Goal: Check status: Check status

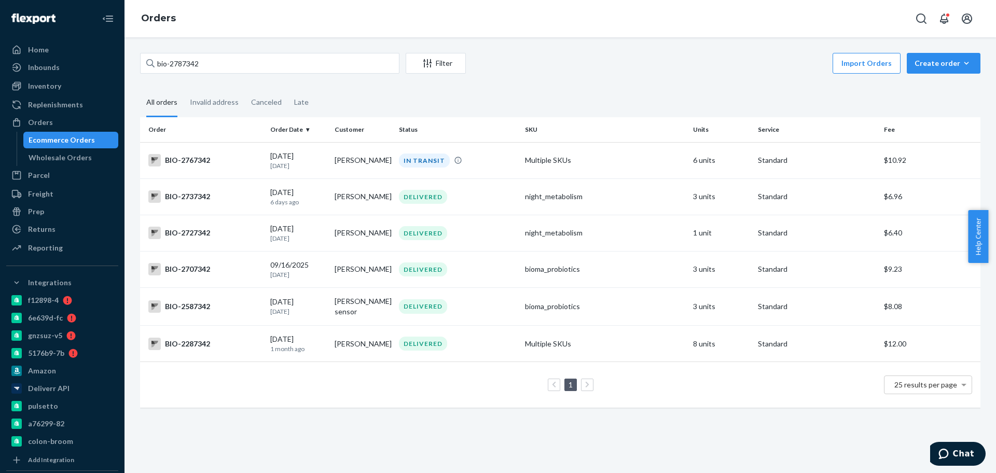
click at [197, 66] on input "bio-2787342" at bounding box center [269, 63] width 259 height 21
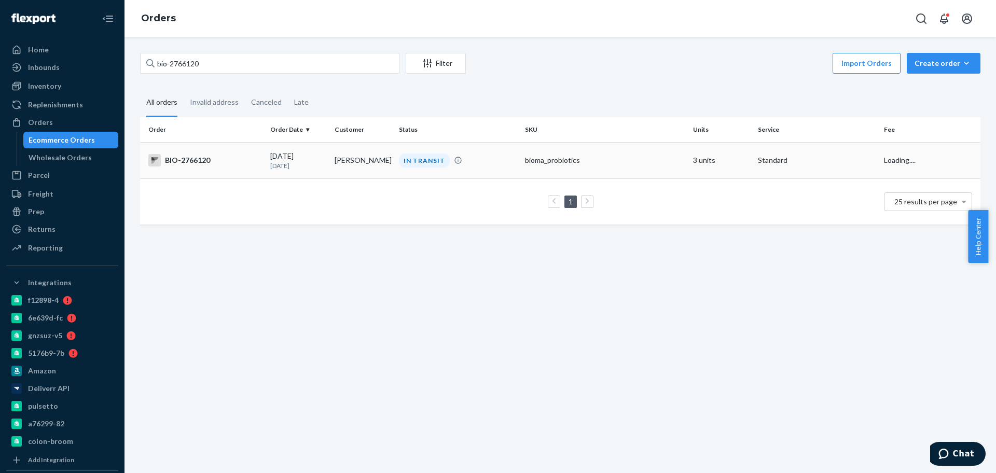
type input "bio-2766120"
click at [235, 160] on div "BIO-2766120" at bounding box center [205, 160] width 114 height 12
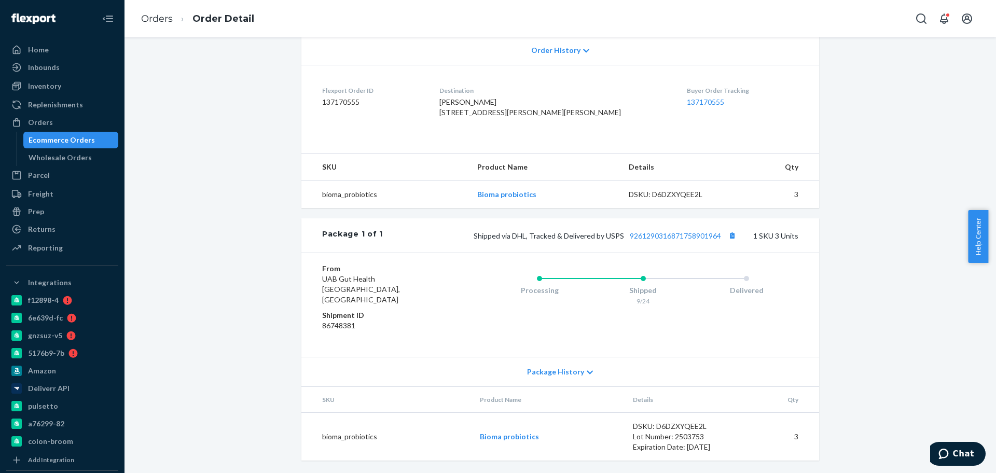
scroll to position [235, 0]
drag, startPoint x: 624, startPoint y: 253, endPoint x: 721, endPoint y: 255, distance: 97.0
click at [721, 253] on div "Package 1 of 1 Shipped via DHL, Tracked & Delivered by USPS 9261290316871758901…" at bounding box center [559, 235] width 517 height 34
copy link "9261290316871758901964"
click at [161, 18] on link "Orders" at bounding box center [157, 18] width 32 height 11
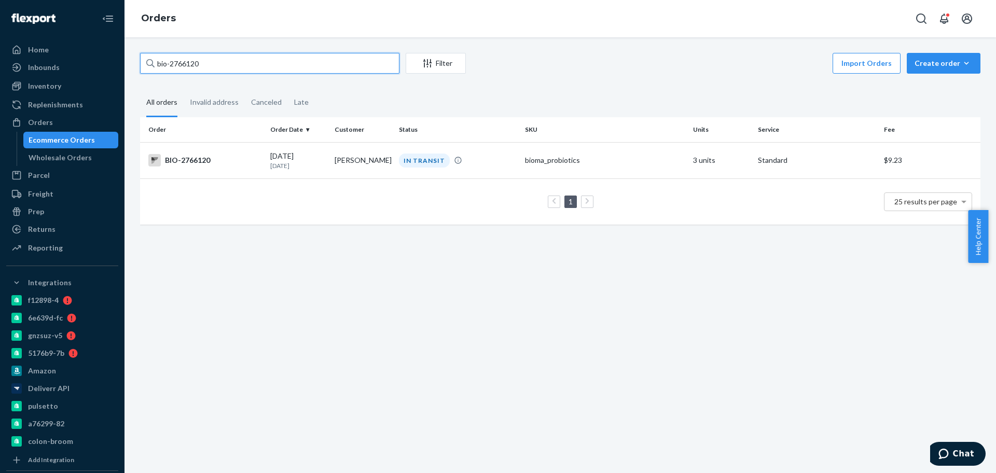
click at [179, 64] on input "bio-2766120" at bounding box center [269, 63] width 259 height 21
paste input "77006"
type input "bio-2777006"
click at [420, 177] on td "PROCESSING" at bounding box center [458, 160] width 126 height 36
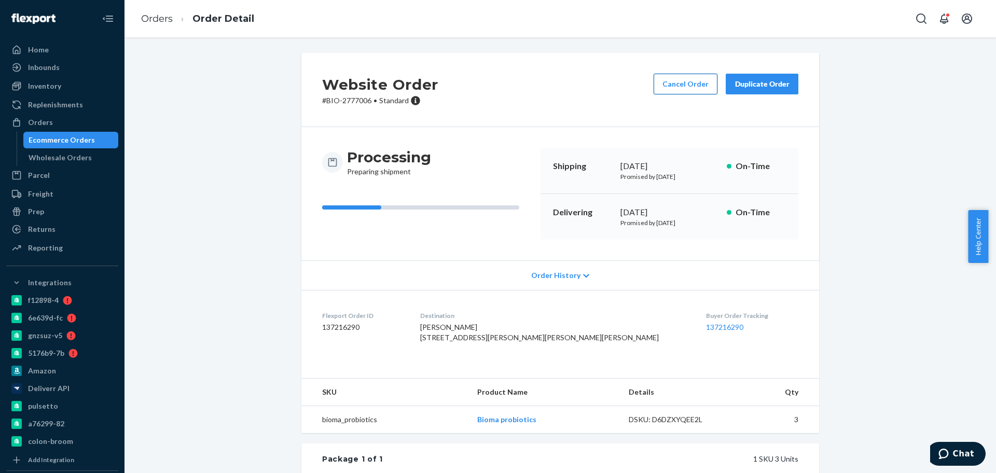
click at [687, 87] on button "Cancel Order" at bounding box center [685, 84] width 64 height 21
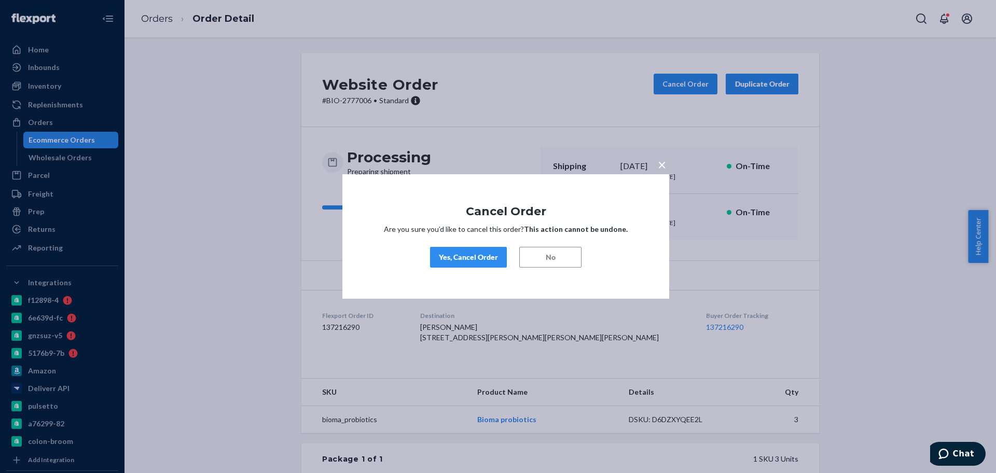
click at [446, 256] on div "Yes, Cancel Order" at bounding box center [468, 257] width 59 height 10
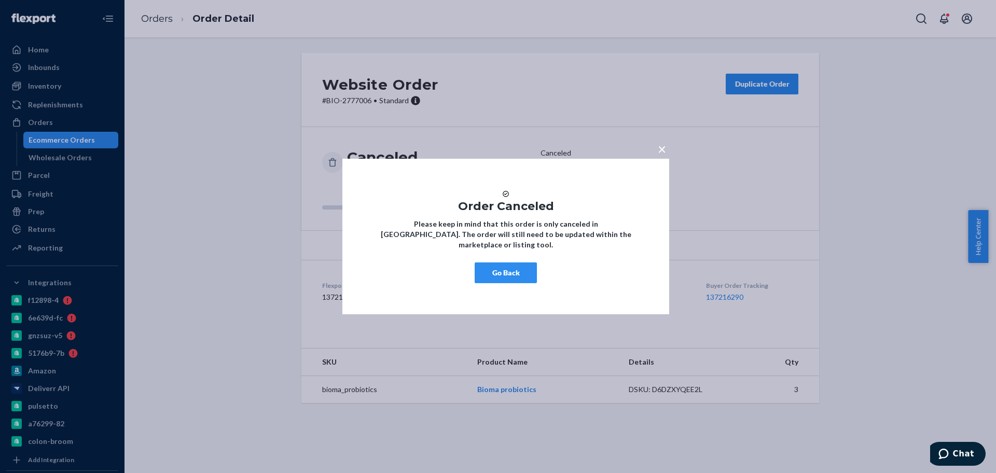
drag, startPoint x: 489, startPoint y: 279, endPoint x: 257, endPoint y: 172, distance: 255.4
click at [489, 279] on button "Go Back" at bounding box center [505, 272] width 62 height 21
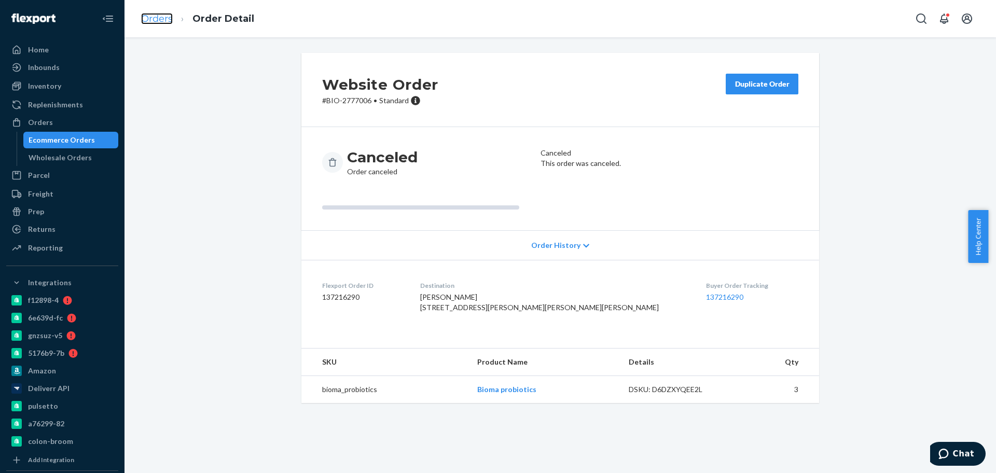
click at [165, 17] on link "Orders" at bounding box center [157, 18] width 32 height 11
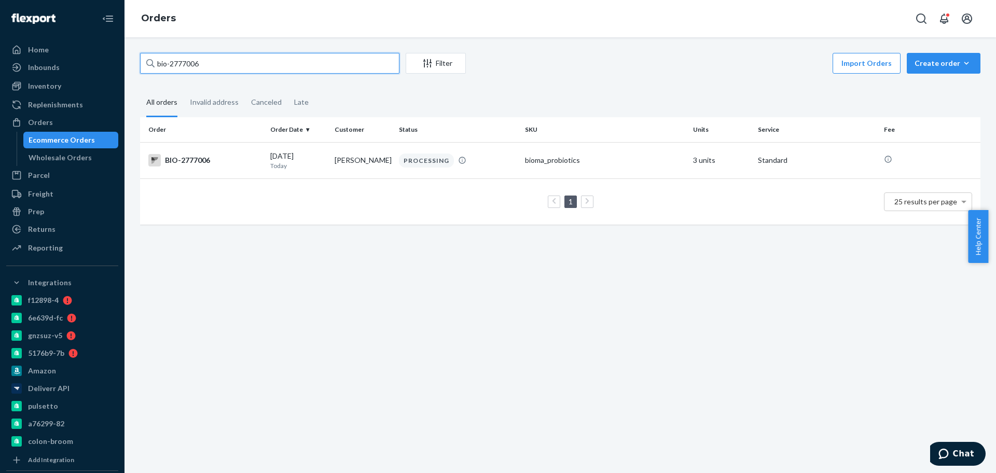
click at [204, 71] on input "bio-2777006" at bounding box center [269, 63] width 259 height 21
paste input "88401"
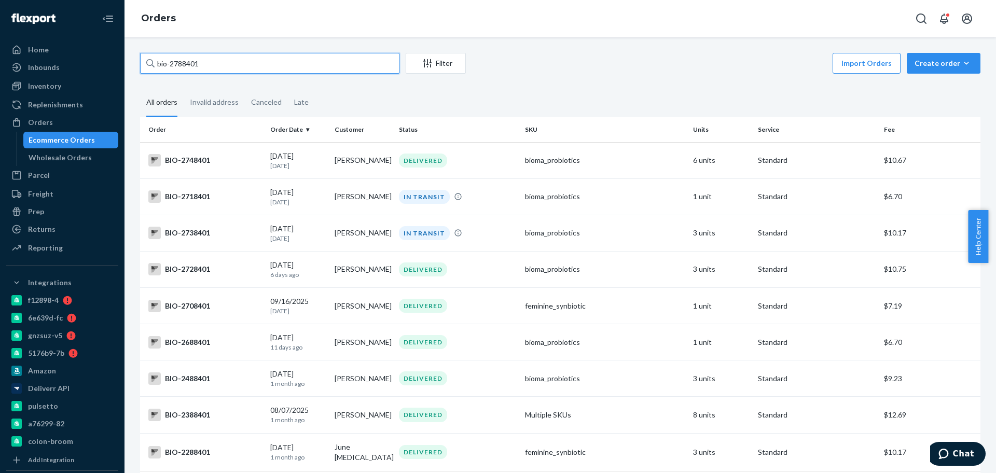
click at [171, 66] on input "bio-2788401" at bounding box center [269, 63] width 259 height 21
click at [172, 64] on input "bio-2788401" at bounding box center [269, 63] width 259 height 21
click at [195, 70] on input "bio- 2788401" at bounding box center [269, 63] width 259 height 21
paste input "69715"
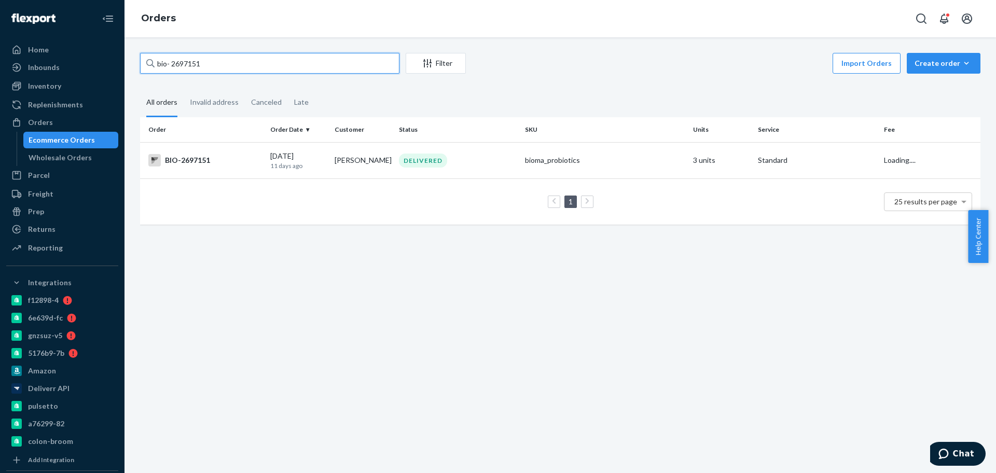
type input "bio- 2697151"
click at [295, 161] on p "11 days ago" at bounding box center [298, 165] width 56 height 9
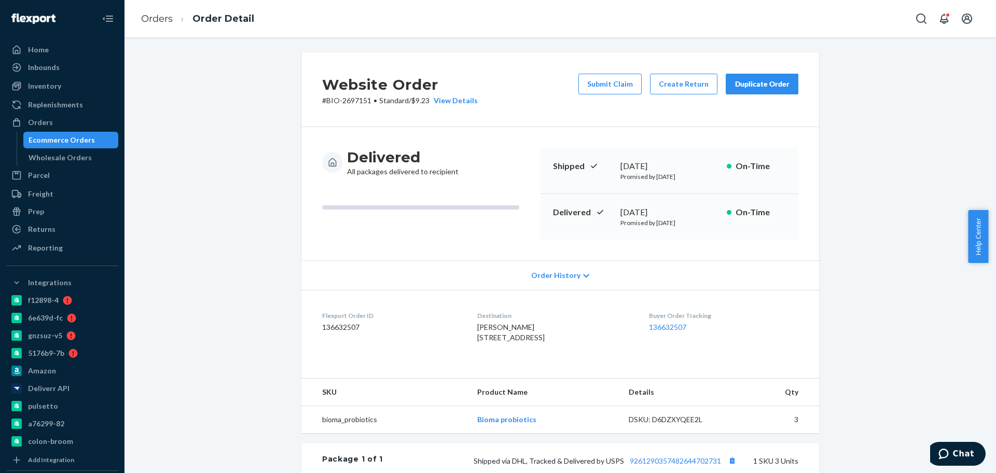
drag, startPoint x: 695, startPoint y: 214, endPoint x: 614, endPoint y: 211, distance: 80.9
click at [614, 211] on div "Delivered [DATE] Promised by [DATE] On-Time" at bounding box center [669, 217] width 258 height 46
copy div "[DATE]"
click at [350, 99] on p "# BIO-2697151 • Standard / $9.23 View Details" at bounding box center [400, 100] width 156 height 10
click at [351, 100] on p "# BIO-2697151 • Standard / $9.23 View Details" at bounding box center [400, 100] width 156 height 10
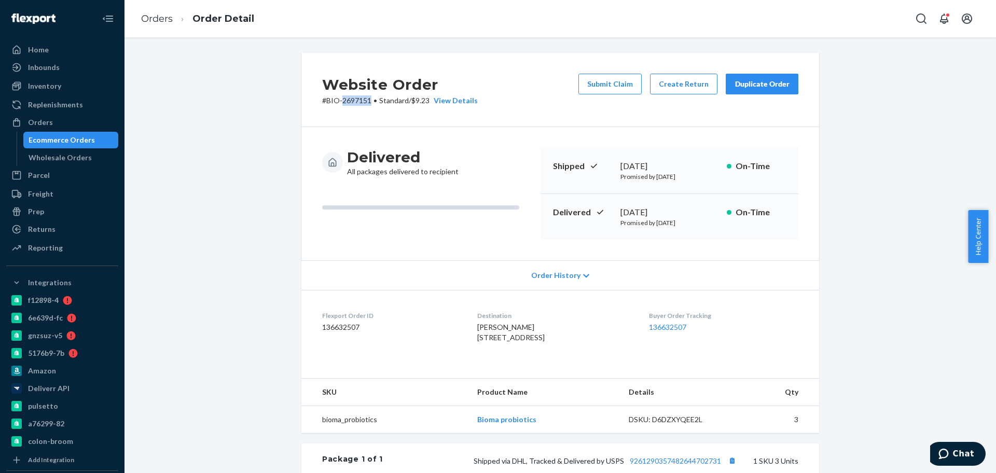
copy p "2697151"
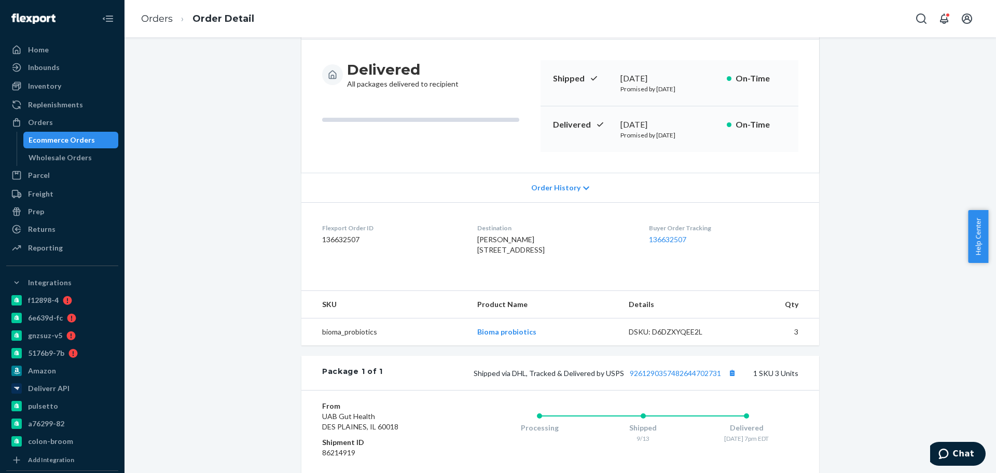
scroll to position [194, 0]
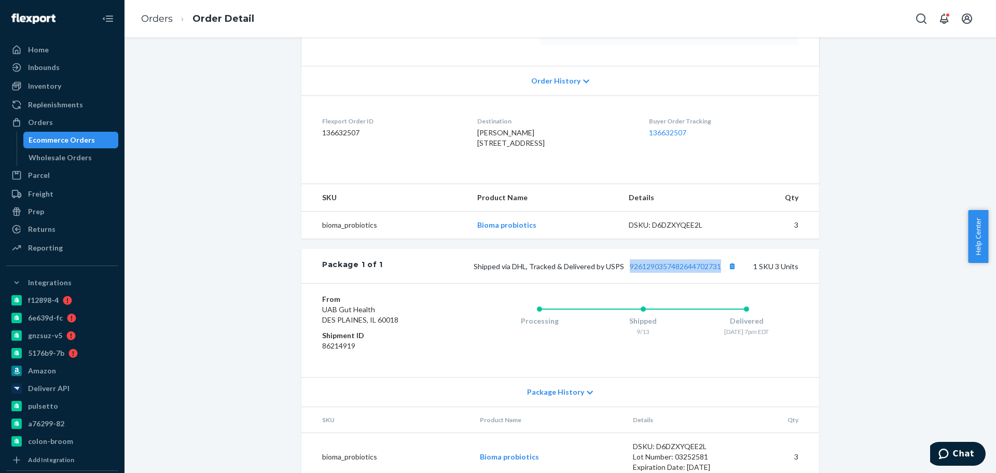
drag, startPoint x: 623, startPoint y: 295, endPoint x: 717, endPoint y: 295, distance: 94.4
click at [717, 283] on div "Package 1 of 1 Shipped via DHL, Tracked & Delivered by USPS 9261290357482644702…" at bounding box center [559, 266] width 517 height 34
copy link "9261290357482644702731"
drag, startPoint x: 155, startPoint y: 21, endPoint x: 171, endPoint y: 44, distance: 27.5
click at [155, 21] on link "Orders" at bounding box center [157, 18] width 32 height 11
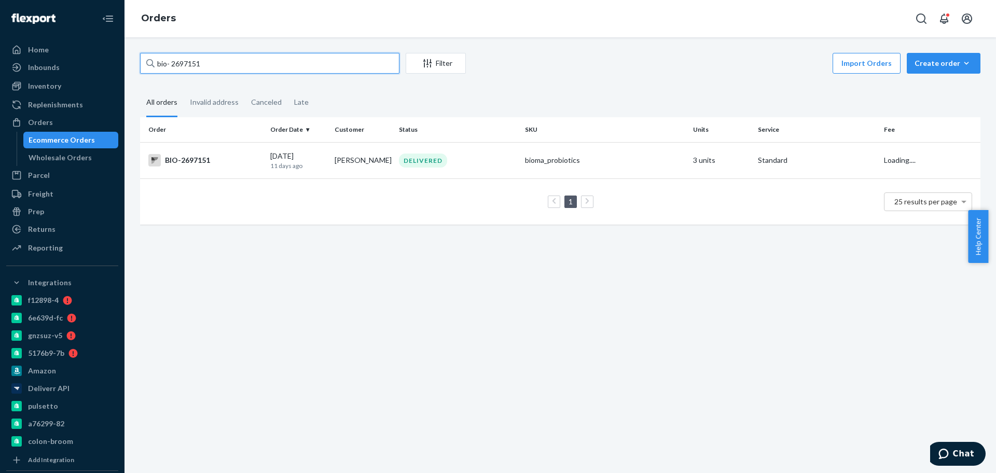
click at [180, 67] on input "bio- 2697151" at bounding box center [269, 63] width 259 height 21
paste input "777487"
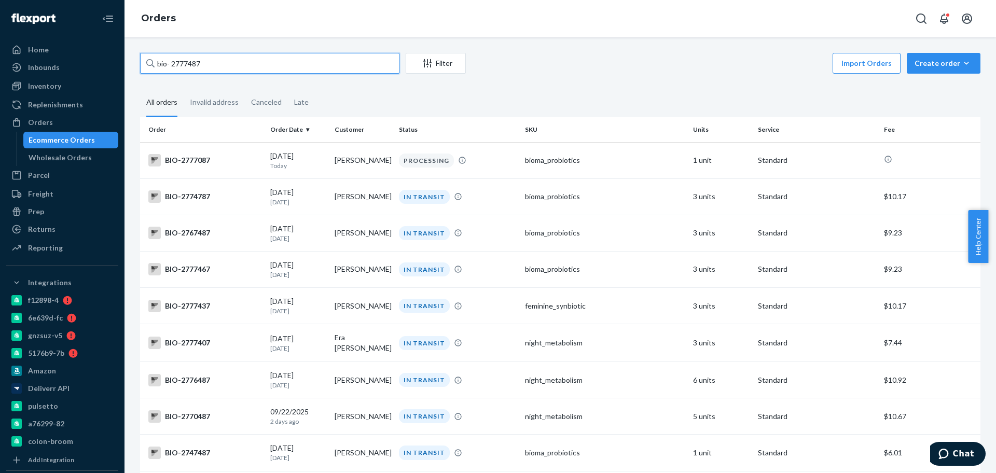
click at [202, 61] on input "bio- 2777487" at bounding box center [269, 63] width 259 height 21
click at [202, 62] on input "bio- 2777487" at bounding box center [269, 63] width 259 height 21
paste input "95"
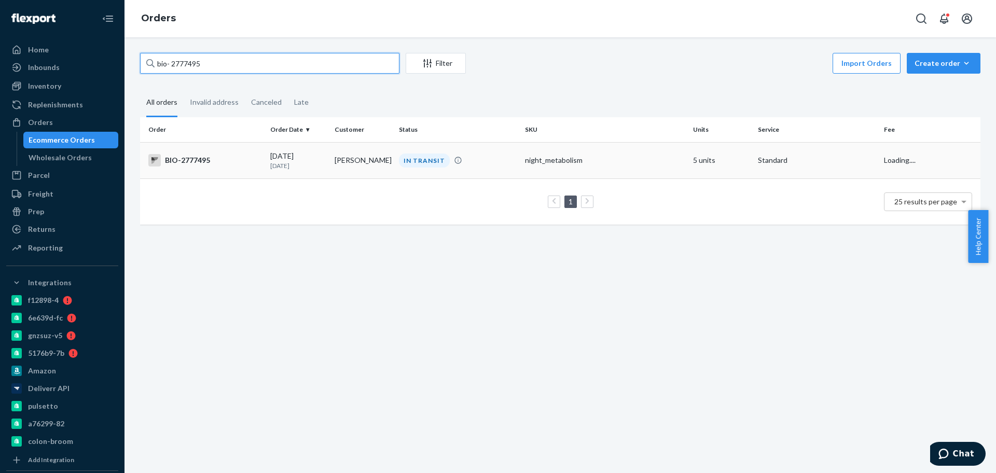
type input "bio- 2777495"
click at [263, 167] on td "BIO-2777495" at bounding box center [203, 160] width 126 height 36
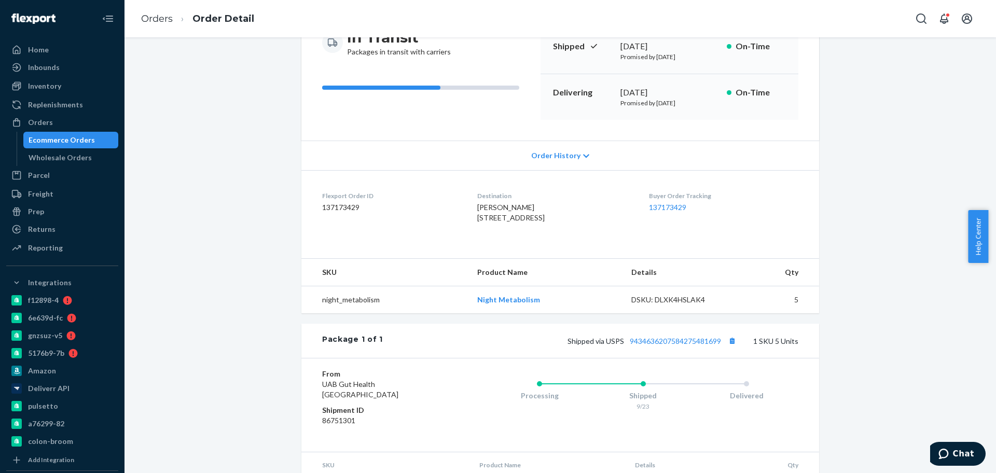
scroll to position [194, 0]
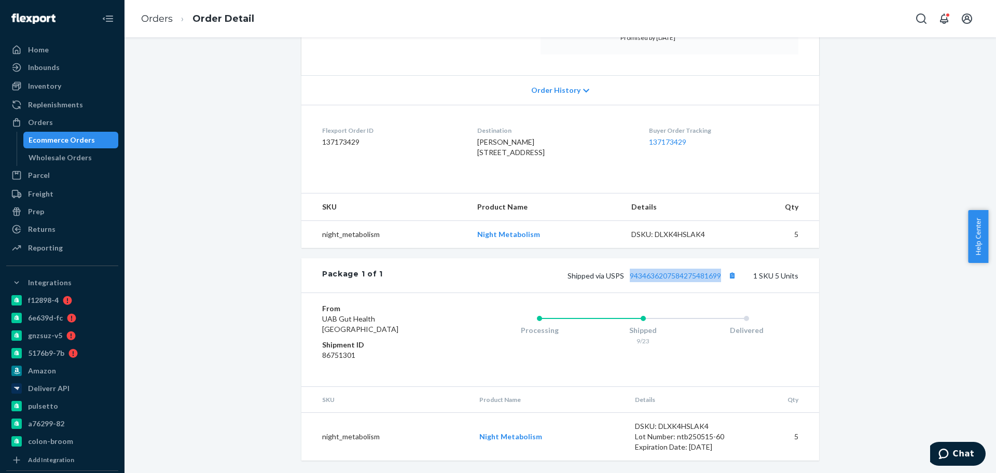
drag, startPoint x: 623, startPoint y: 290, endPoint x: 719, endPoint y: 284, distance: 96.7
click at [719, 280] on span "Shipped via USPS 9434636207584275481699" at bounding box center [652, 275] width 171 height 9
copy link "9434636207584275481699"
click at [173, 18] on li "Order Detail" at bounding box center [213, 19] width 81 height 14
click at [166, 12] on li "Orders" at bounding box center [157, 18] width 32 height 13
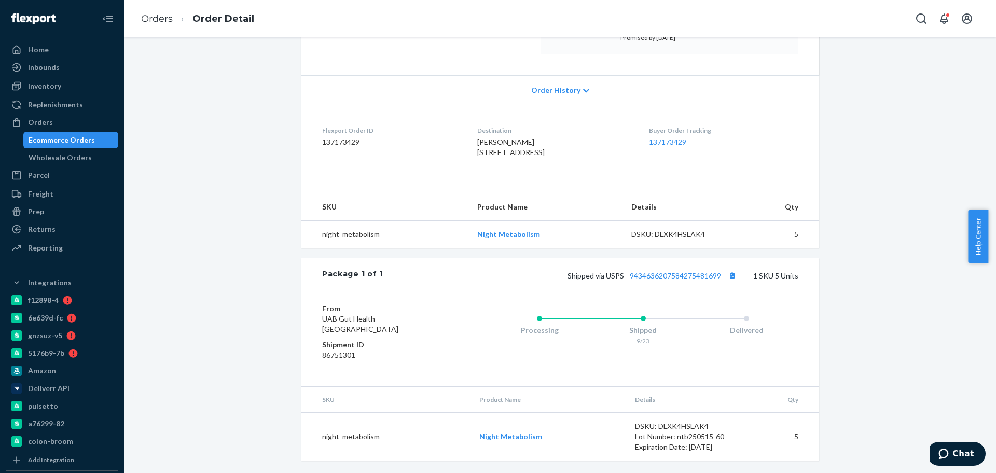
click at [169, 12] on li "Orders" at bounding box center [157, 18] width 32 height 13
drag, startPoint x: 163, startPoint y: 16, endPoint x: 177, endPoint y: 44, distance: 31.8
click at [163, 16] on link "Orders" at bounding box center [157, 18] width 32 height 11
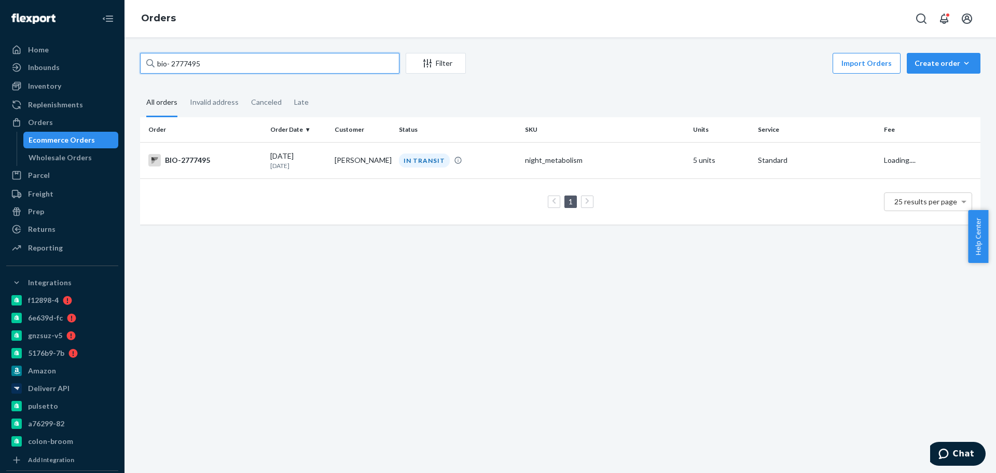
click at [225, 59] on input "bio- 2777495" at bounding box center [269, 63] width 259 height 21
click at [223, 59] on input "bio- 2777495" at bounding box center [269, 63] width 259 height 21
paste input "68663"
type input "bio- 2768663"
click at [258, 155] on div "BIO-2768663" at bounding box center [205, 160] width 114 height 12
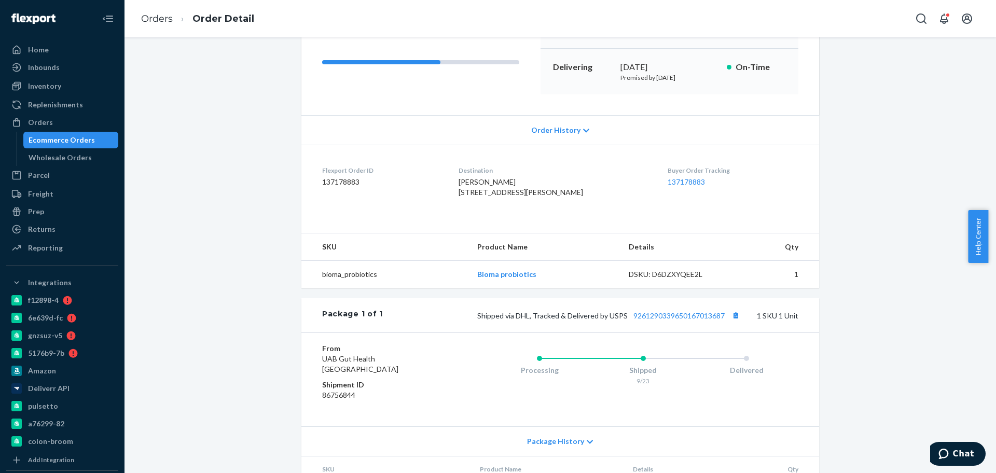
scroll to position [235, 0]
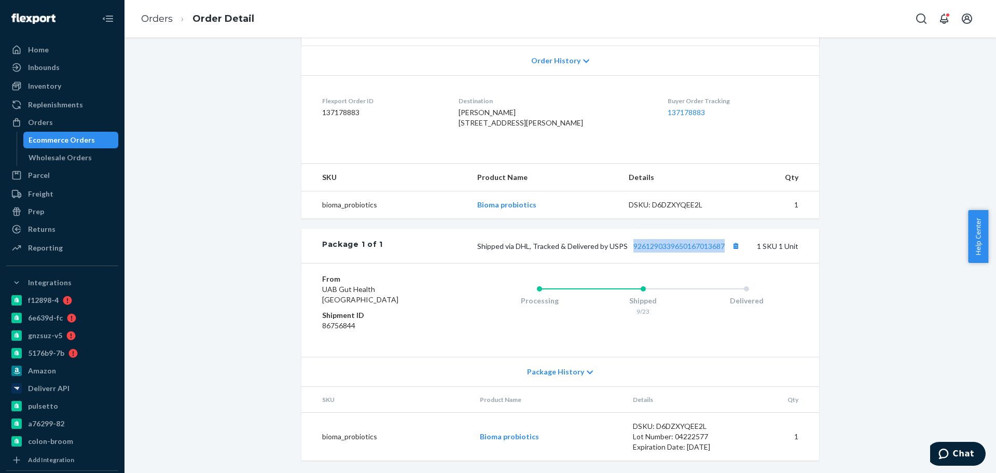
drag, startPoint x: 626, startPoint y: 250, endPoint x: 733, endPoint y: 254, distance: 106.9
click at [733, 254] on div "Package 1 of 1 Shipped via DHL, Tracked & Delivered by USPS 9261290339650167013…" at bounding box center [559, 246] width 517 height 34
copy link "9261290339650167013687"
click at [159, 21] on link "Orders" at bounding box center [157, 18] width 32 height 11
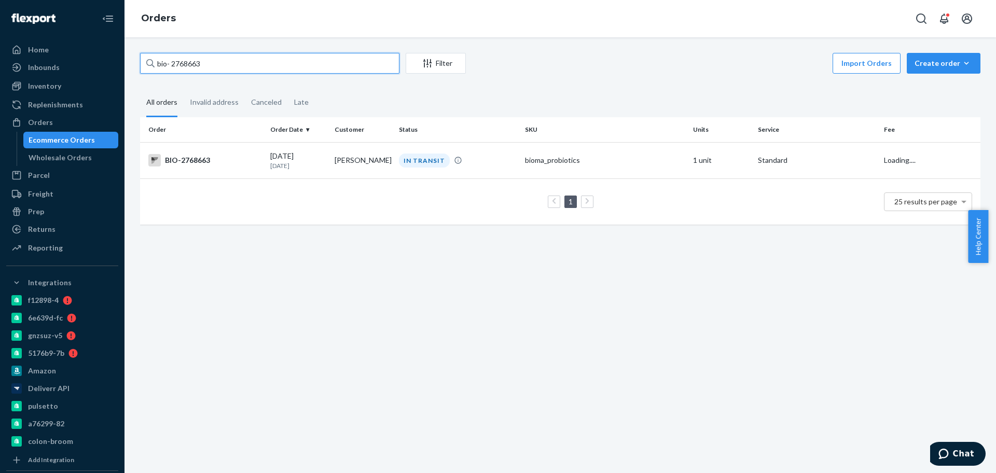
click at [178, 62] on input "bio- 2768663" at bounding box center [269, 63] width 259 height 21
click at [177, 62] on input "bio- 2768663" at bounding box center [269, 63] width 259 height 21
paste input "901"
type input "bio- 2768901"
click at [316, 157] on div "[DATE] [DATE]" at bounding box center [298, 160] width 56 height 19
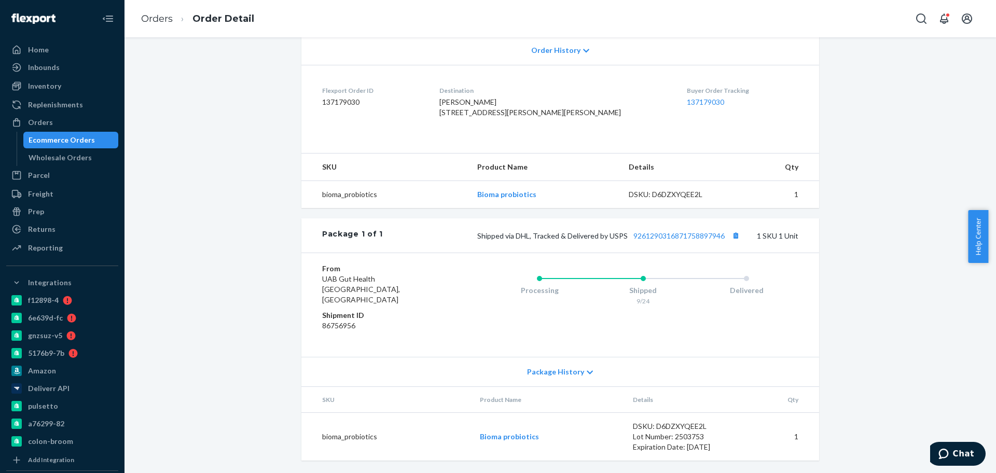
scroll to position [235, 0]
drag, startPoint x: 626, startPoint y: 253, endPoint x: 736, endPoint y: 241, distance: 110.5
click at [736, 241] on div "Package 1 of 1 Shipped via DHL, Tracked & Delivered by USPS 9261290316871758897…" at bounding box center [559, 235] width 517 height 34
copy link "9261290316871758897946"
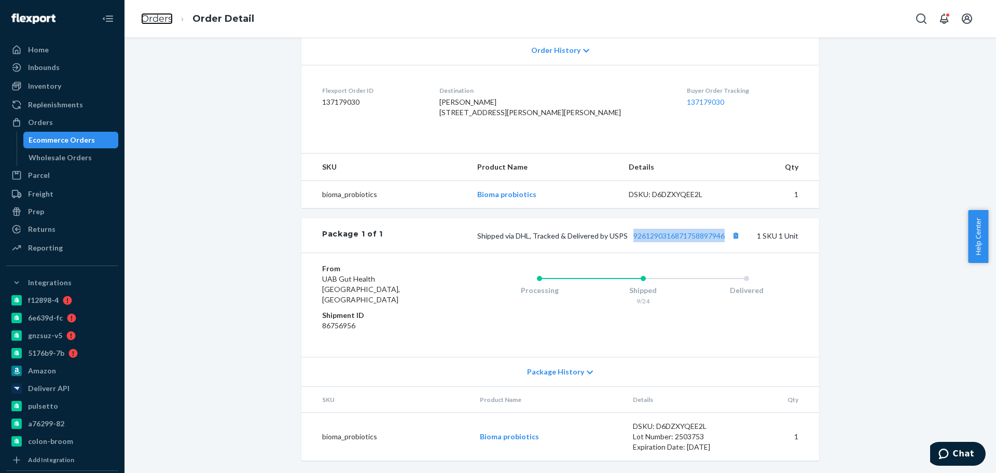
drag, startPoint x: 160, startPoint y: 18, endPoint x: 167, endPoint y: 39, distance: 22.6
click at [160, 18] on link "Orders" at bounding box center [157, 18] width 32 height 11
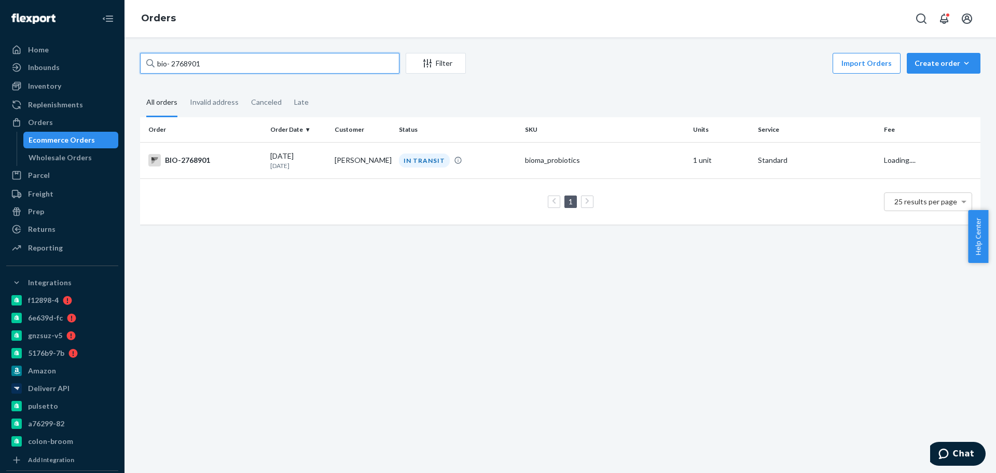
click at [183, 67] on input "bio- 2768901" at bounding box center [269, 63] width 259 height 21
click at [184, 68] on input "bio- 2768901" at bounding box center [269, 63] width 259 height 21
paste input "693429"
type input "bio- 2693429"
click at [256, 165] on div "BIO-2693429" at bounding box center [205, 160] width 114 height 12
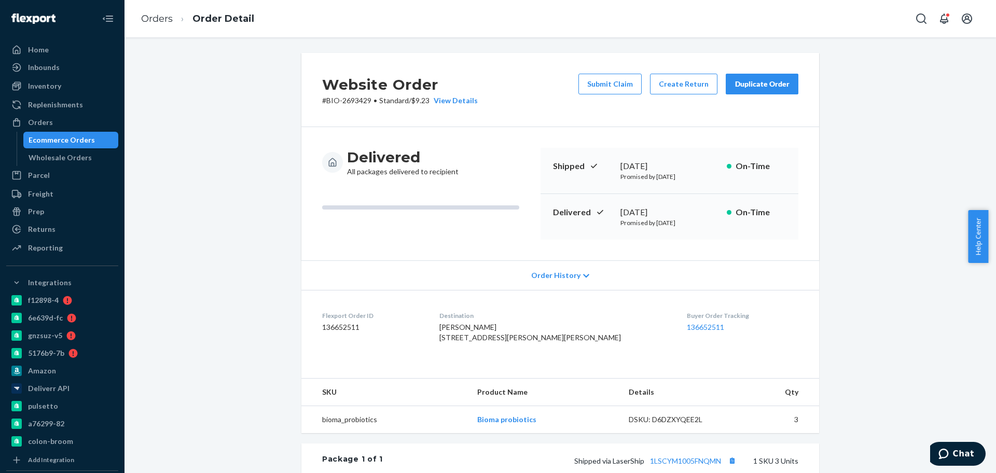
drag, startPoint x: 692, startPoint y: 216, endPoint x: 602, endPoint y: 217, distance: 90.2
click at [602, 217] on div "Delivered [DATE] Promised by [DATE] On-Time" at bounding box center [669, 217] width 258 height 46
copy div "[DATE]"
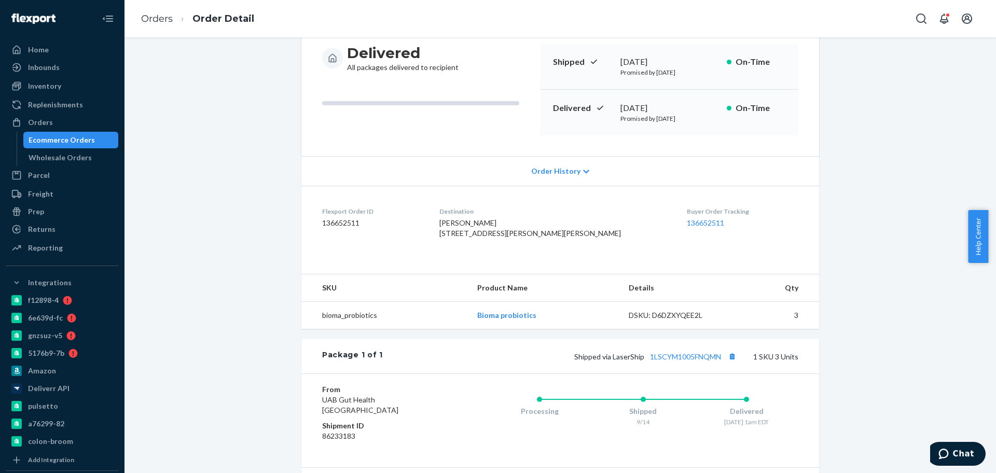
scroll to position [235, 0]
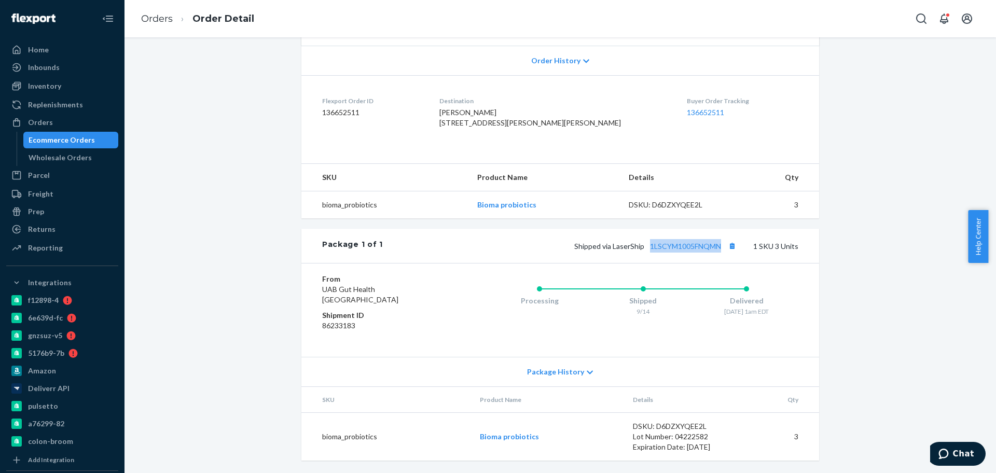
drag, startPoint x: 642, startPoint y: 254, endPoint x: 739, endPoint y: 260, distance: 97.2
click at [739, 260] on div "Package 1 of 1 Shipped via LaserShip 1LSCYM1005FNQMN 1 SKU 3 Units" at bounding box center [559, 246] width 517 height 34
copy link "1LSCYM1005FNQMN"
click at [163, 24] on link "Orders" at bounding box center [157, 18] width 32 height 11
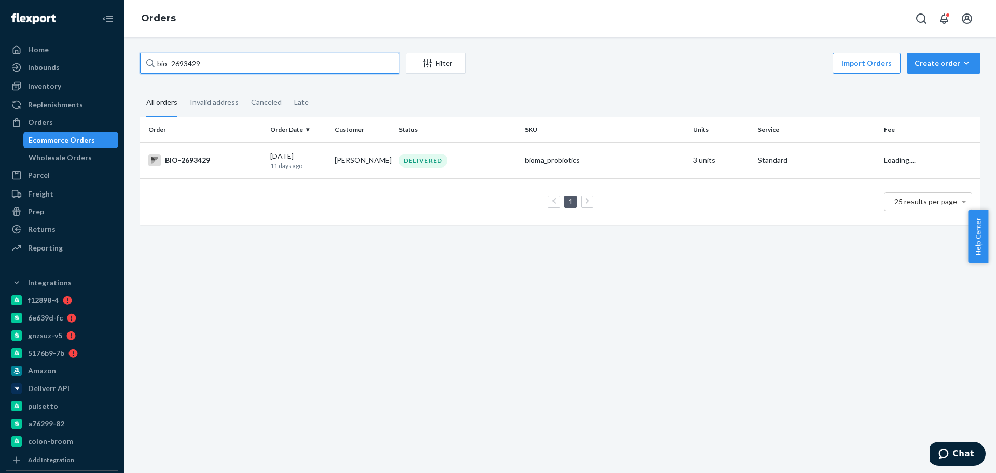
click at [178, 63] on input "bio- 2693429" at bounding box center [269, 63] width 259 height 21
click at [178, 64] on input "bio- 2693429" at bounding box center [269, 63] width 259 height 21
paste input "9710"
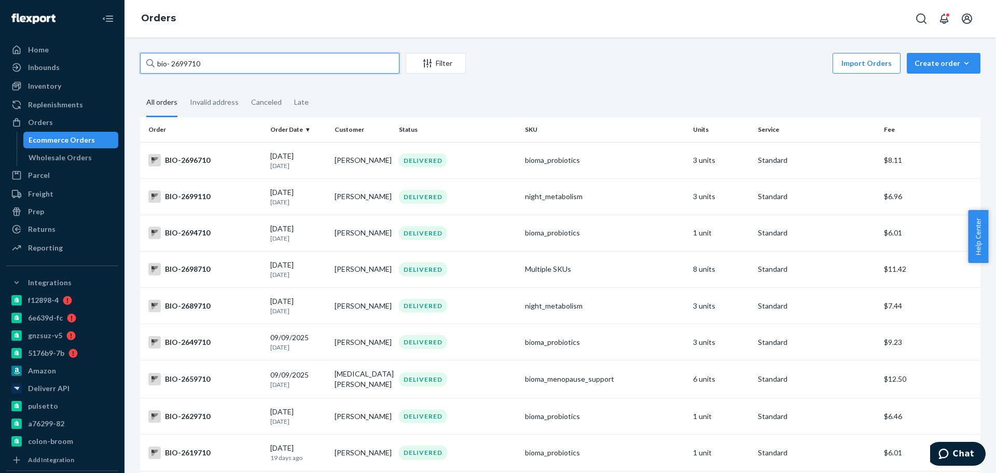
click at [203, 59] on input "bio- 2699710" at bounding box center [269, 63] width 259 height 21
paste input "696"
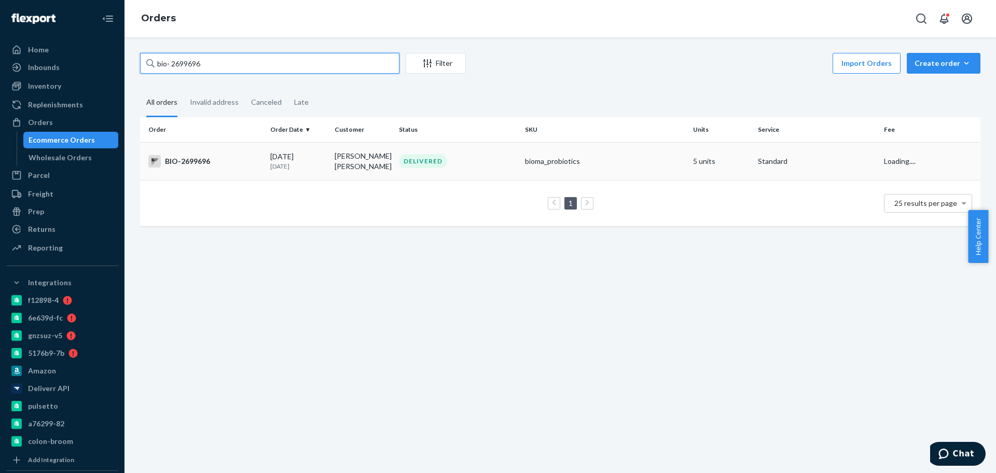
type input "bio- 2699696"
click at [328, 165] on tr "BIO-2699696 [DATE] [DATE] [PERSON_NAME] [PERSON_NAME] DELIVERED bioma_probiotic…" at bounding box center [560, 161] width 840 height 38
click at [362, 162] on td "[PERSON_NAME] [PERSON_NAME]" at bounding box center [362, 161] width 64 height 38
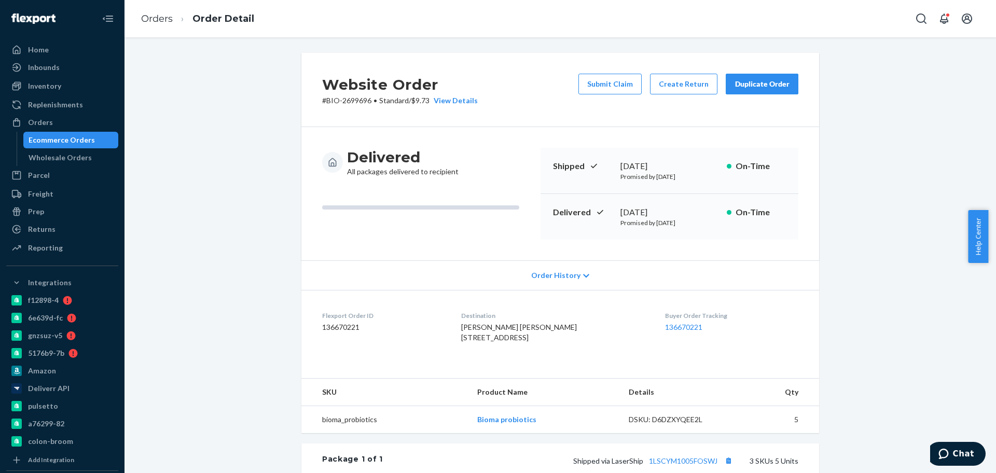
drag, startPoint x: 700, startPoint y: 202, endPoint x: 691, endPoint y: 217, distance: 17.3
click at [691, 217] on div "Delivered [DATE] Promised by [DATE] On-Time" at bounding box center [669, 217] width 258 height 46
drag, startPoint x: 688, startPoint y: 209, endPoint x: 610, endPoint y: 202, distance: 78.2
click at [610, 202] on div "Delivered [DATE] Promised by [DATE] On-Time" at bounding box center [669, 217] width 258 height 46
click at [159, 15] on link "Orders" at bounding box center [157, 18] width 32 height 11
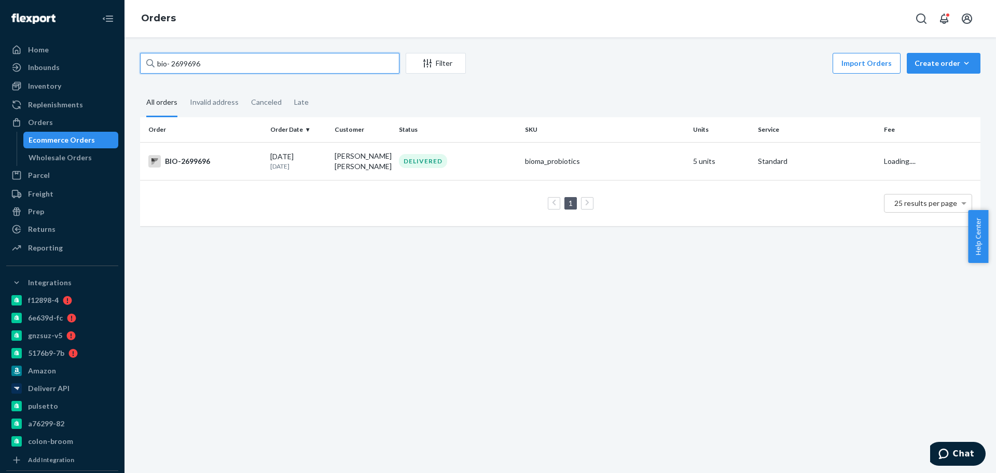
click at [193, 63] on input "bio- 2699696" at bounding box center [269, 63] width 259 height 21
click at [193, 62] on input "bio- 2699696" at bounding box center [269, 63] width 259 height 21
paste input "6604"
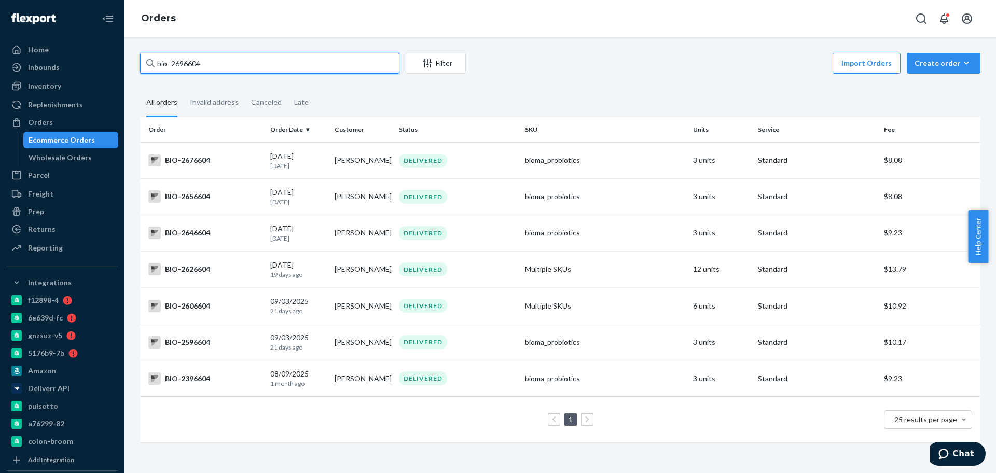
click at [173, 68] on input "bio- 2696604" at bounding box center [269, 63] width 259 height 21
paste input "15"
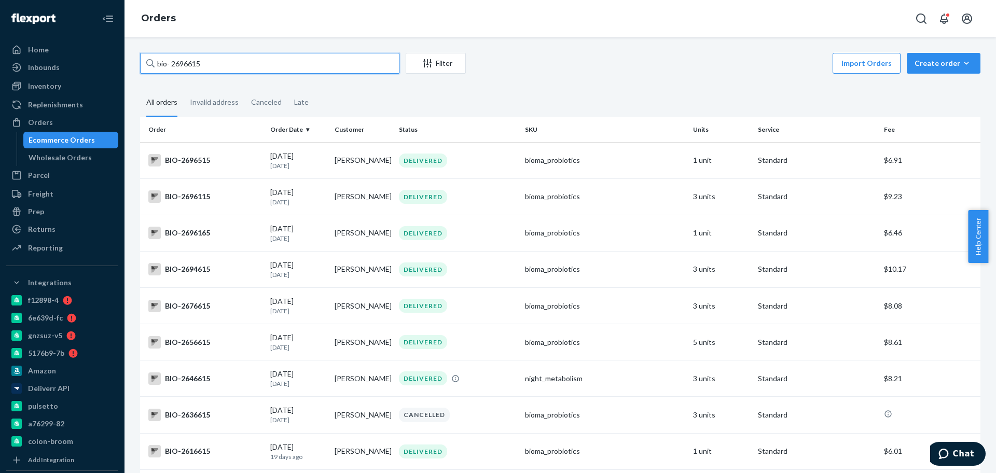
click at [172, 63] on input "bio- 2696615" at bounding box center [269, 63] width 259 height 21
click at [180, 55] on input "bio-2696615" at bounding box center [269, 63] width 259 height 21
paste input "04"
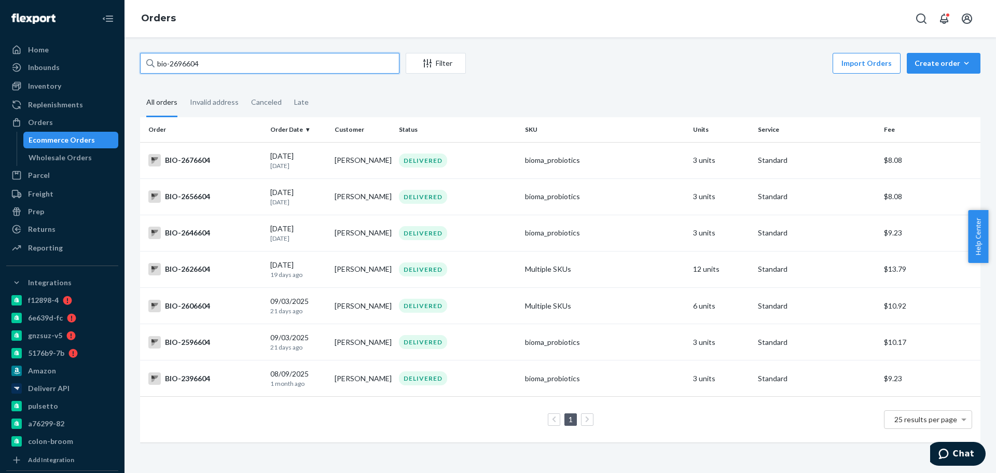
drag, startPoint x: 24, startPoint y: 54, endPoint x: 0, endPoint y: 87, distance: 40.9
click at [0, 87] on div "Home Inbounds Shipping Plans Problems Inventory Products Branded Packaging Repl…" at bounding box center [498, 236] width 996 height 473
paste input "BIO-2696604-01"
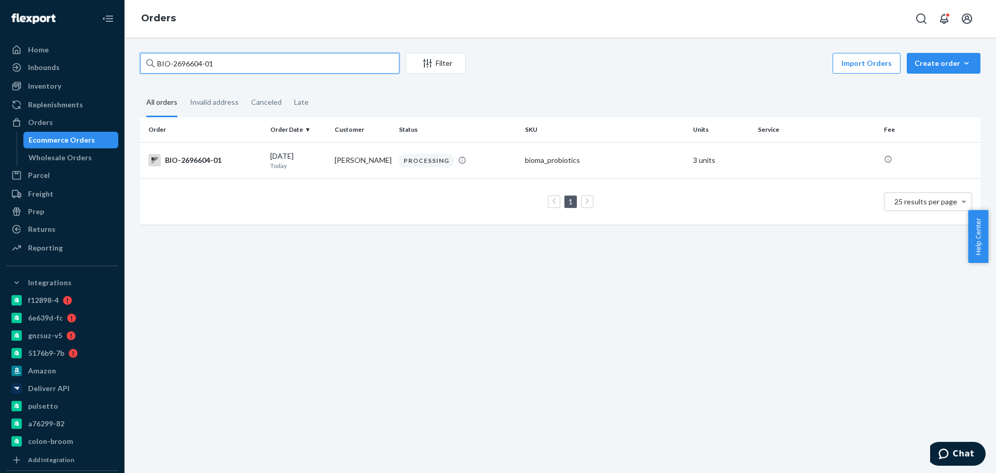
drag, startPoint x: 175, startPoint y: 58, endPoint x: 219, endPoint y: 63, distance: 44.8
click at [219, 63] on input "BIO-2696604-01" at bounding box center [269, 63] width 259 height 21
paste input "76916"
type input "BIO-2769161"
click at [299, 174] on td "[DATE] [DATE]" at bounding box center [298, 160] width 64 height 36
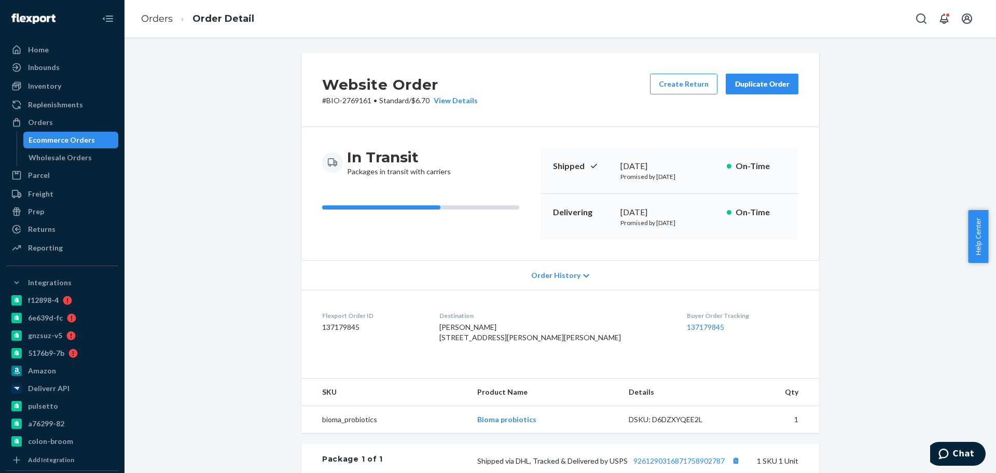
drag, startPoint x: 676, startPoint y: 211, endPoint x: 579, endPoint y: 216, distance: 97.6
click at [603, 209] on div "Delivering [DATE] Promised by [DATE] On-Time" at bounding box center [669, 217] width 258 height 46
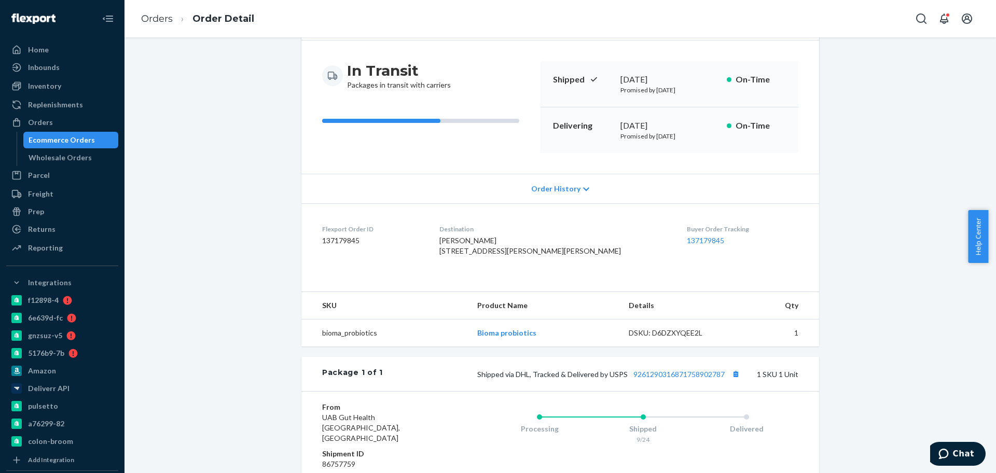
scroll to position [235, 0]
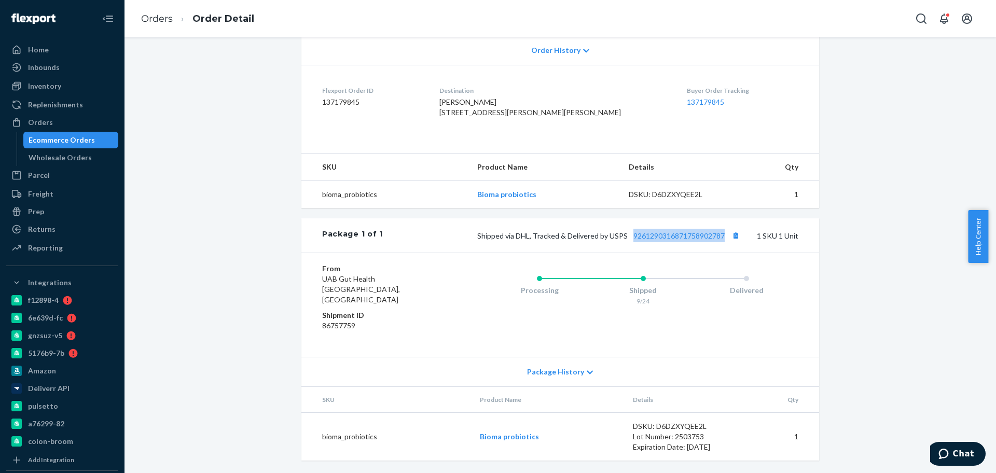
drag, startPoint x: 629, startPoint y: 254, endPoint x: 729, endPoint y: 253, distance: 99.6
click at [729, 253] on div "Package 1 of 1 Shipped via DHL, Tracked & Delivered by USPS 9261290316871758902…" at bounding box center [559, 235] width 517 height 34
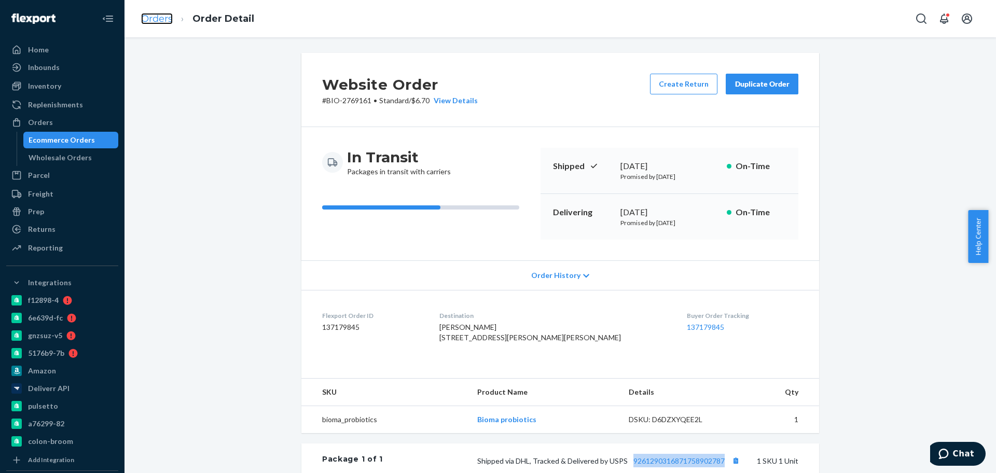
click at [160, 24] on link "Orders" at bounding box center [157, 18] width 32 height 11
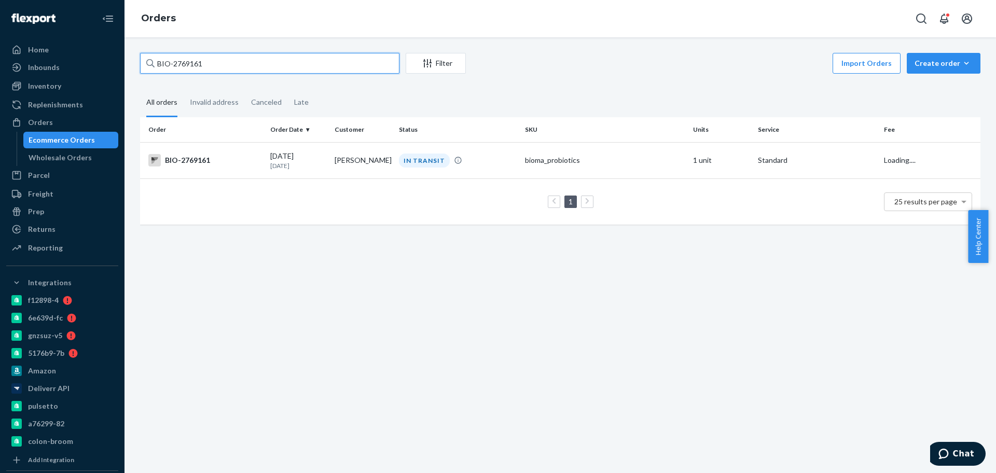
click at [182, 63] on input "BIO-2769161" at bounding box center [269, 63] width 259 height 21
paste input "75542"
type input "BIO-2775542"
click at [237, 170] on td "BIO-2775542" at bounding box center [203, 160] width 126 height 36
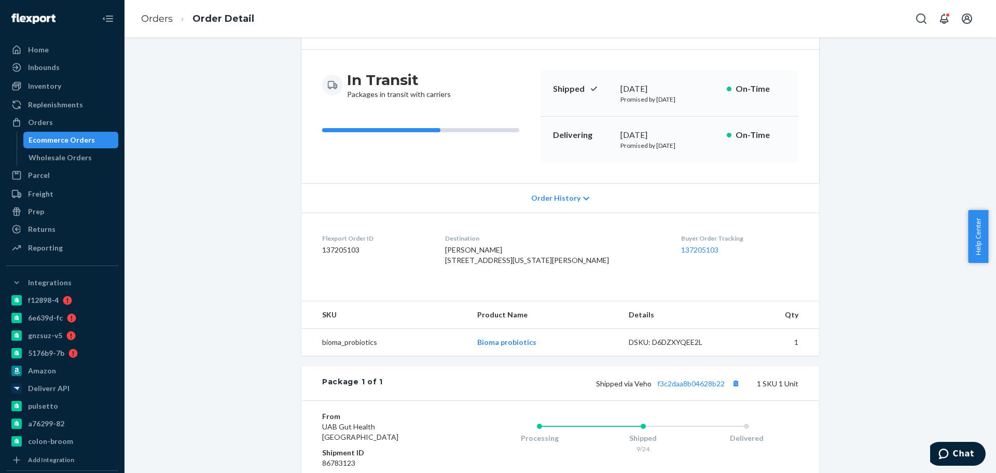
scroll to position [194, 0]
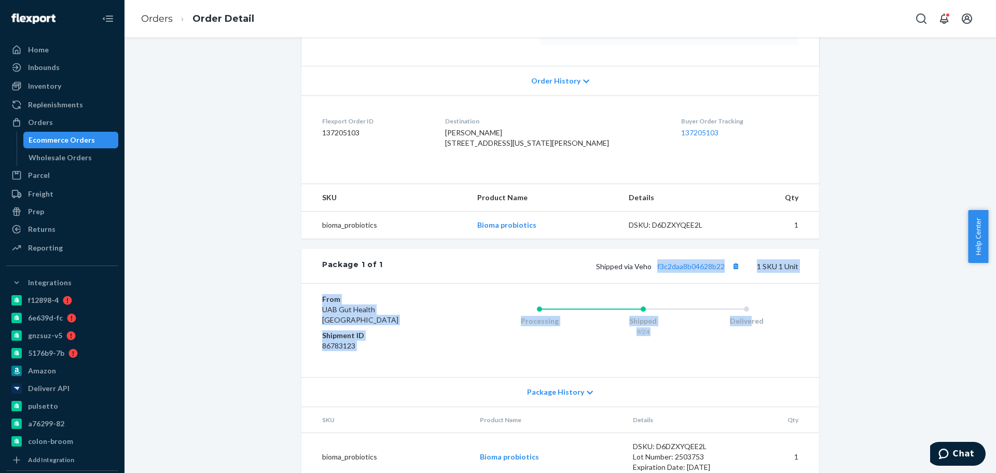
drag, startPoint x: 650, startPoint y: 295, endPoint x: 745, endPoint y: 304, distance: 95.3
click at [745, 304] on div "Package 1 of 1 Shipped via Veho f3c2daa8b04628b22 1 SKU 1 Unit From [GEOGRAPHIC…" at bounding box center [559, 365] width 517 height 232
click at [652, 283] on div "Package 1 of 1 Shipped via Veho f3c2daa8b04628b22 1 SKU 1 Unit" at bounding box center [559, 266] width 517 height 34
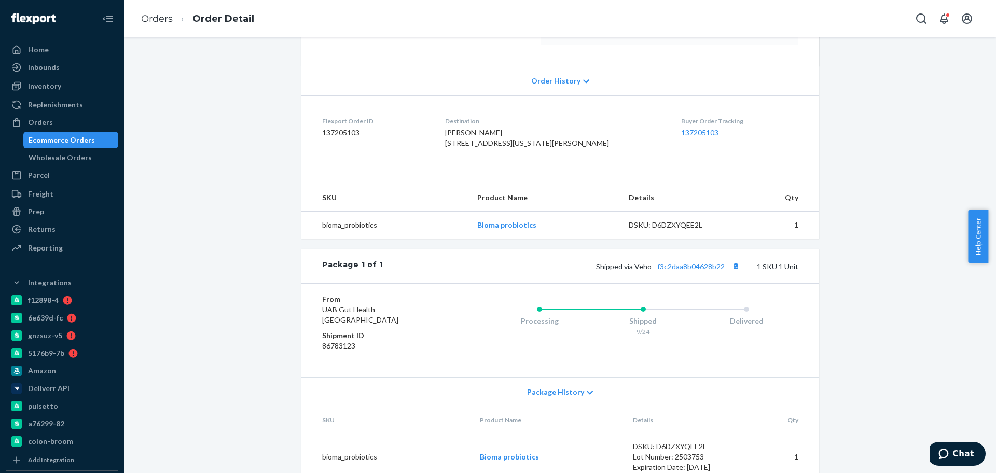
click at [646, 283] on div "Package 1 of 1 Shipped via Veho f3c2daa8b04628b22 1 SKU 1 Unit" at bounding box center [559, 266] width 517 height 34
drag, startPoint x: 652, startPoint y: 294, endPoint x: 752, endPoint y: 294, distance: 100.1
click at [752, 283] on div "Package 1 of 1 Shipped via Veho f3c2daa8b04628b22 1 SKU 1 Unit" at bounding box center [559, 266] width 517 height 34
click at [151, 20] on link "Orders" at bounding box center [157, 18] width 32 height 11
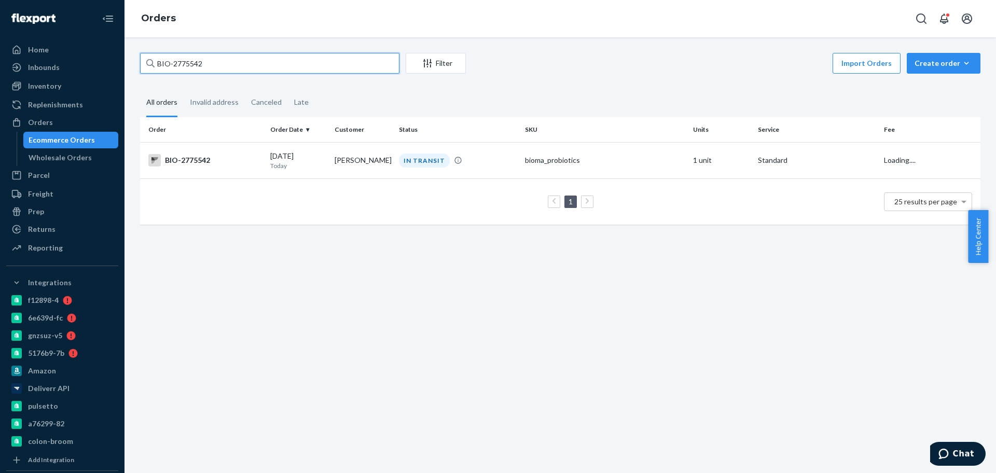
click at [205, 61] on input "BIO-2775542" at bounding box center [269, 63] width 259 height 21
paste input "89497"
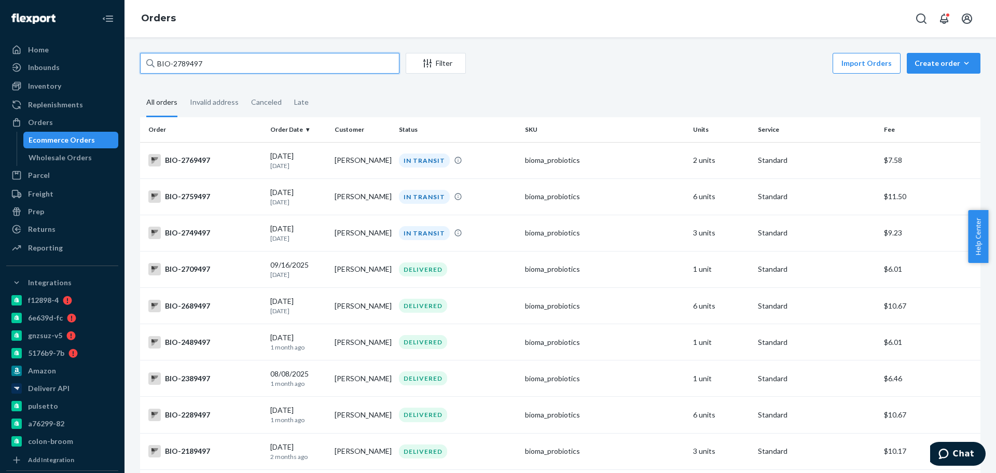
click at [173, 61] on input "BIO-2789497" at bounding box center [269, 63] width 259 height 21
click at [188, 69] on input "BIO- 2789497" at bounding box center [269, 63] width 259 height 21
click at [189, 69] on input "BIO- 2789497" at bounding box center [269, 63] width 259 height 21
paste input "6890"
click at [176, 65] on input "BIO- 2786890" at bounding box center [269, 63] width 259 height 21
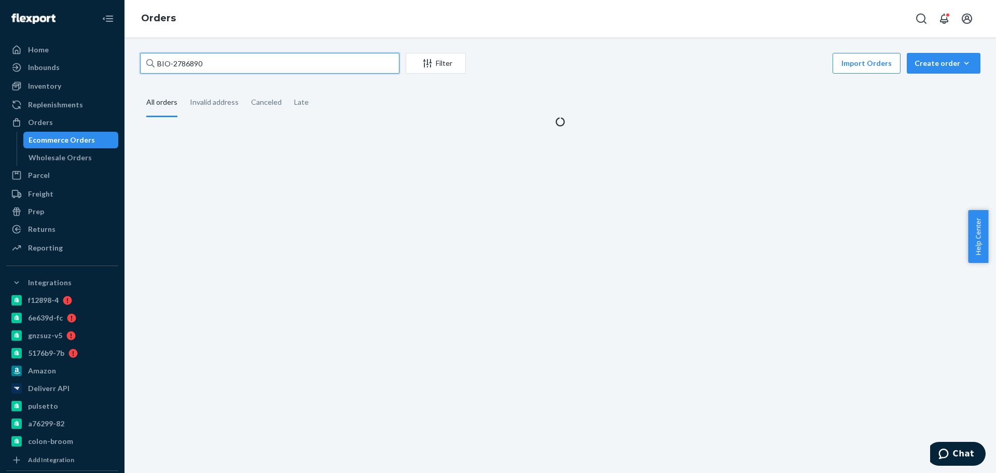
type input "BIO-2786890"
